Goal: Obtain resource: Download file/media

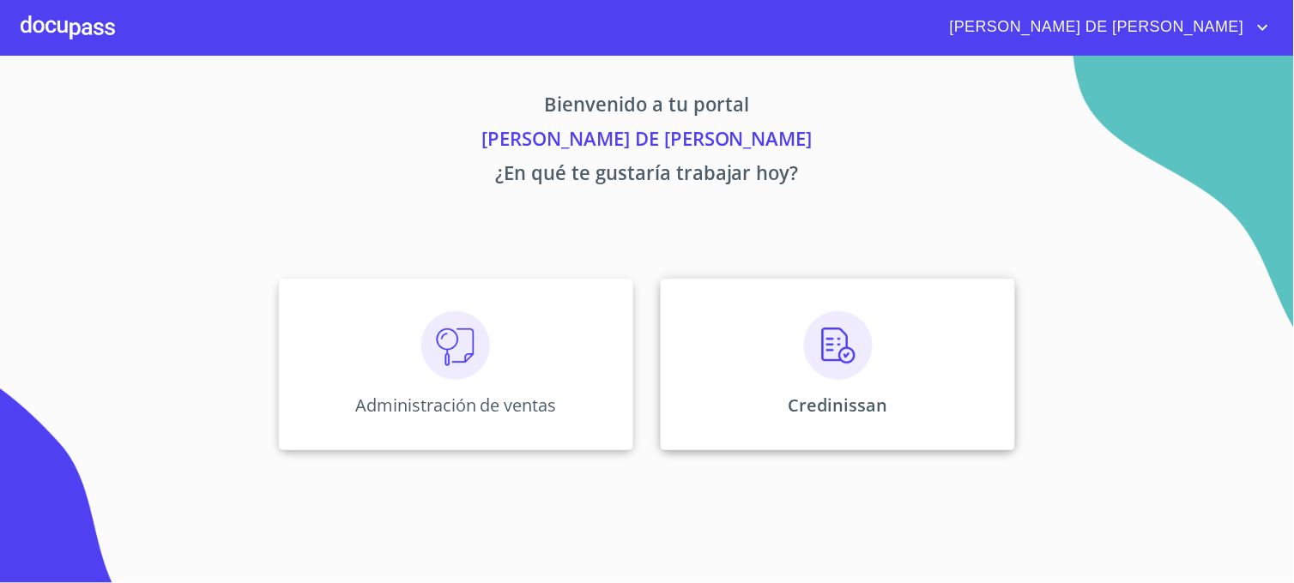
click at [726, 408] on div "Credinissan" at bounding box center [838, 365] width 354 height 172
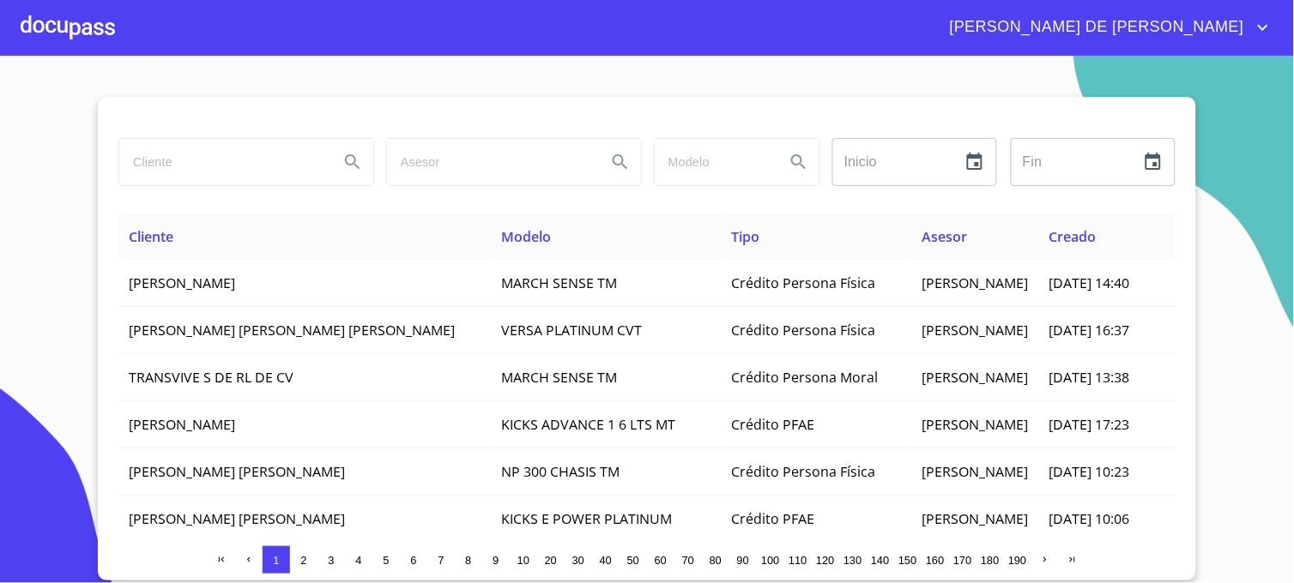
click at [210, 161] on input "search" at bounding box center [222, 162] width 206 height 46
type input "[PERSON_NAME]"
click at [353, 166] on icon "Search" at bounding box center [352, 162] width 21 height 21
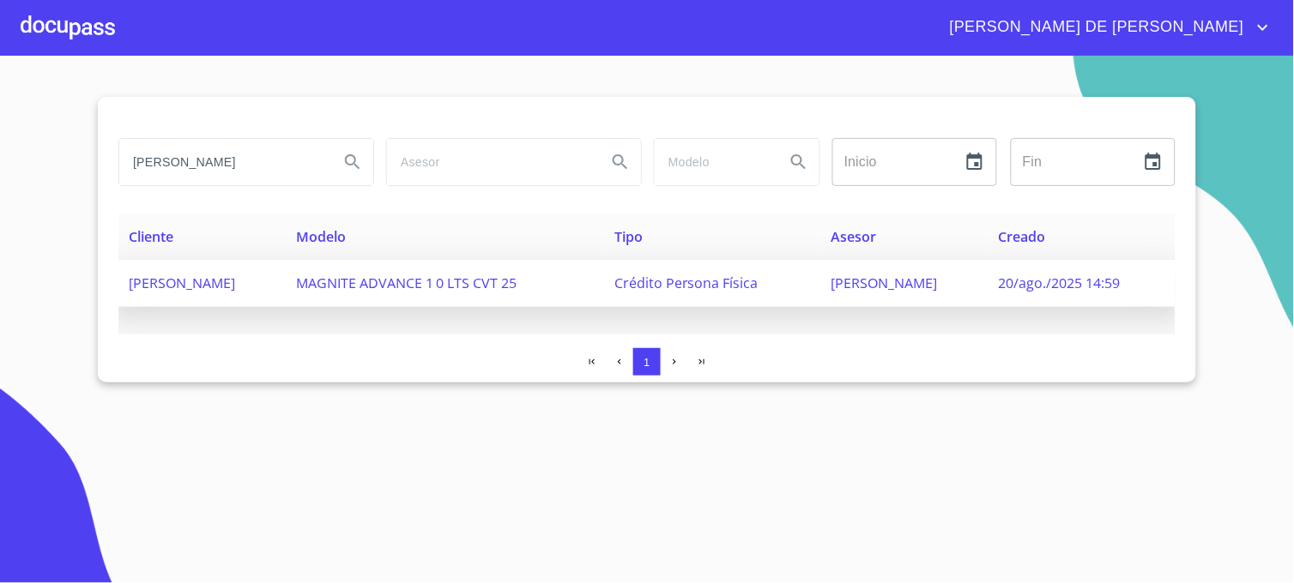
click at [870, 279] on span "[PERSON_NAME]" at bounding box center [884, 283] width 106 height 19
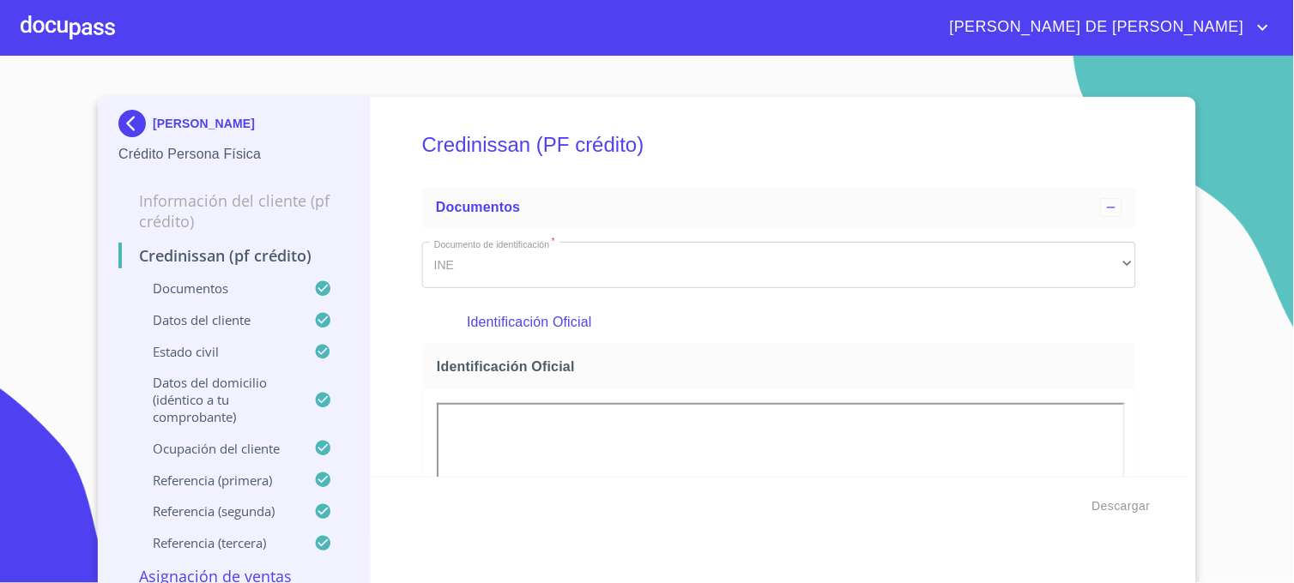
click at [1224, 220] on section "[PERSON_NAME] Crédito Persona Física Información del cliente (PF crédito) Credi…" at bounding box center [647, 320] width 1294 height 528
click at [1120, 509] on span "Descargar" at bounding box center [1121, 506] width 58 height 21
